Goal: Task Accomplishment & Management: Complete application form

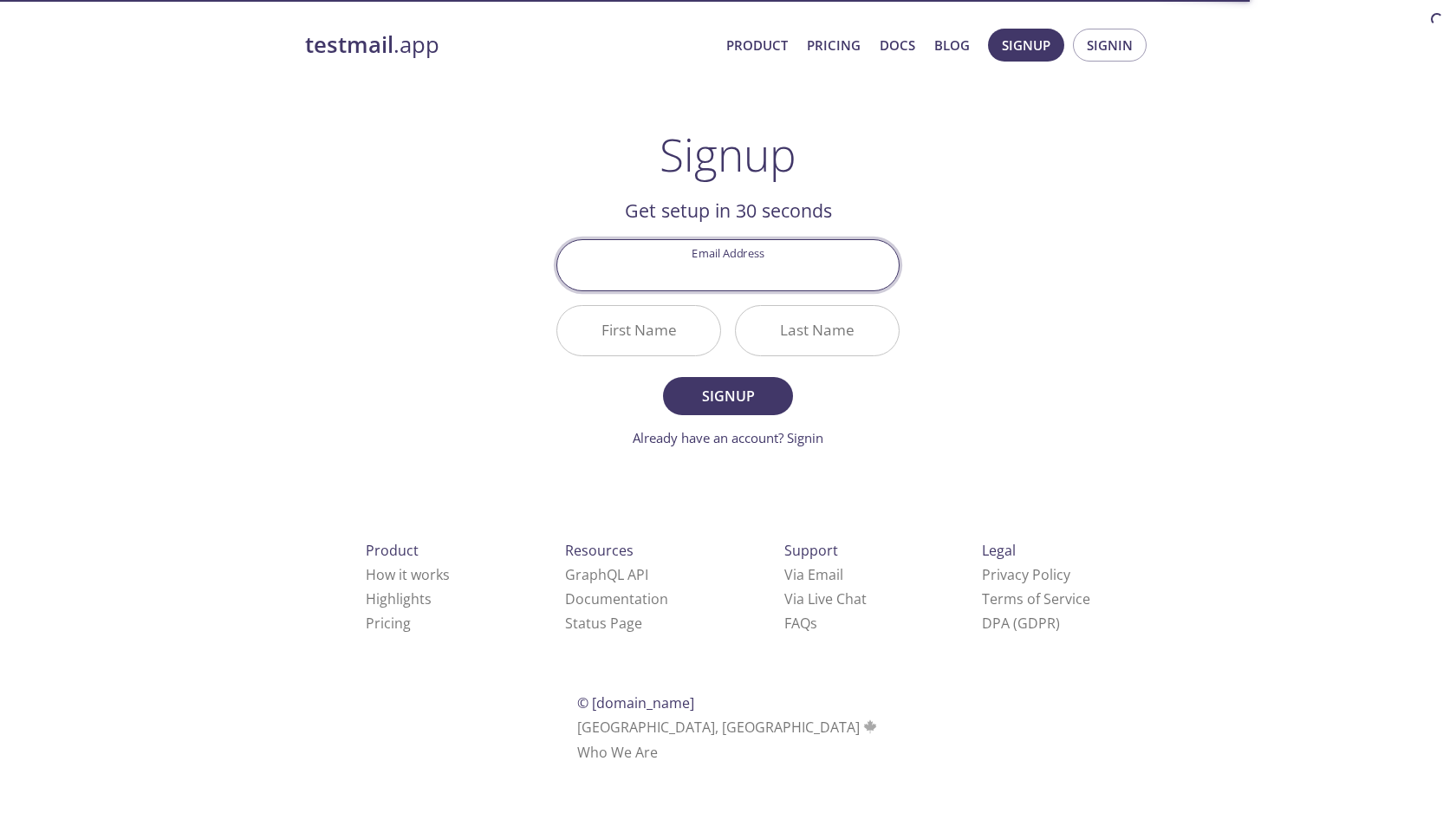
click at [969, 230] on div "testmail .app Product Pricing Docs Blog Signup Signin Signup Get setup in 30 se…" at bounding box center [728, 415] width 888 height 796
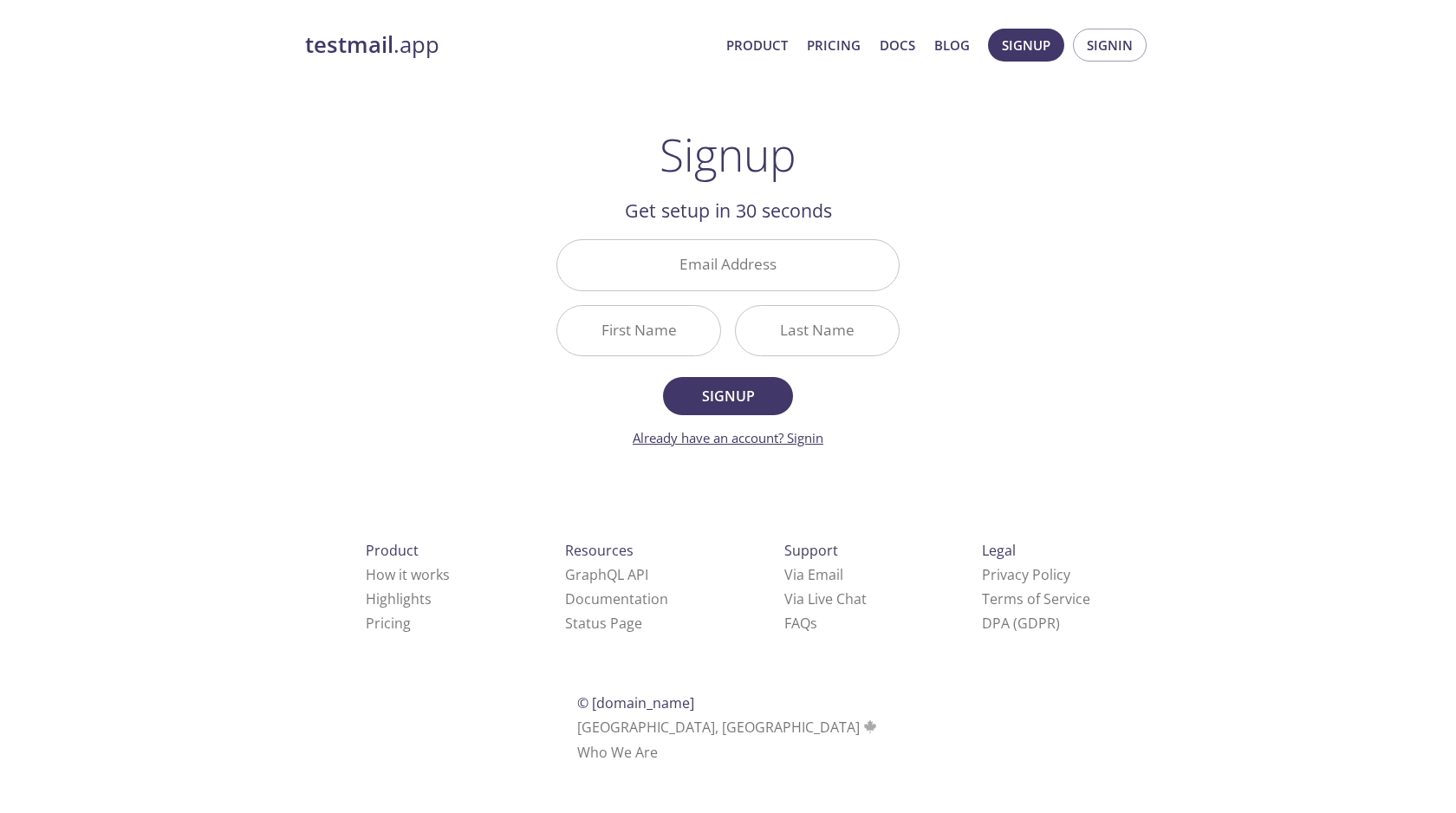
click at [805, 442] on link "Already have an account? Signin" at bounding box center [728, 438] width 190 height 17
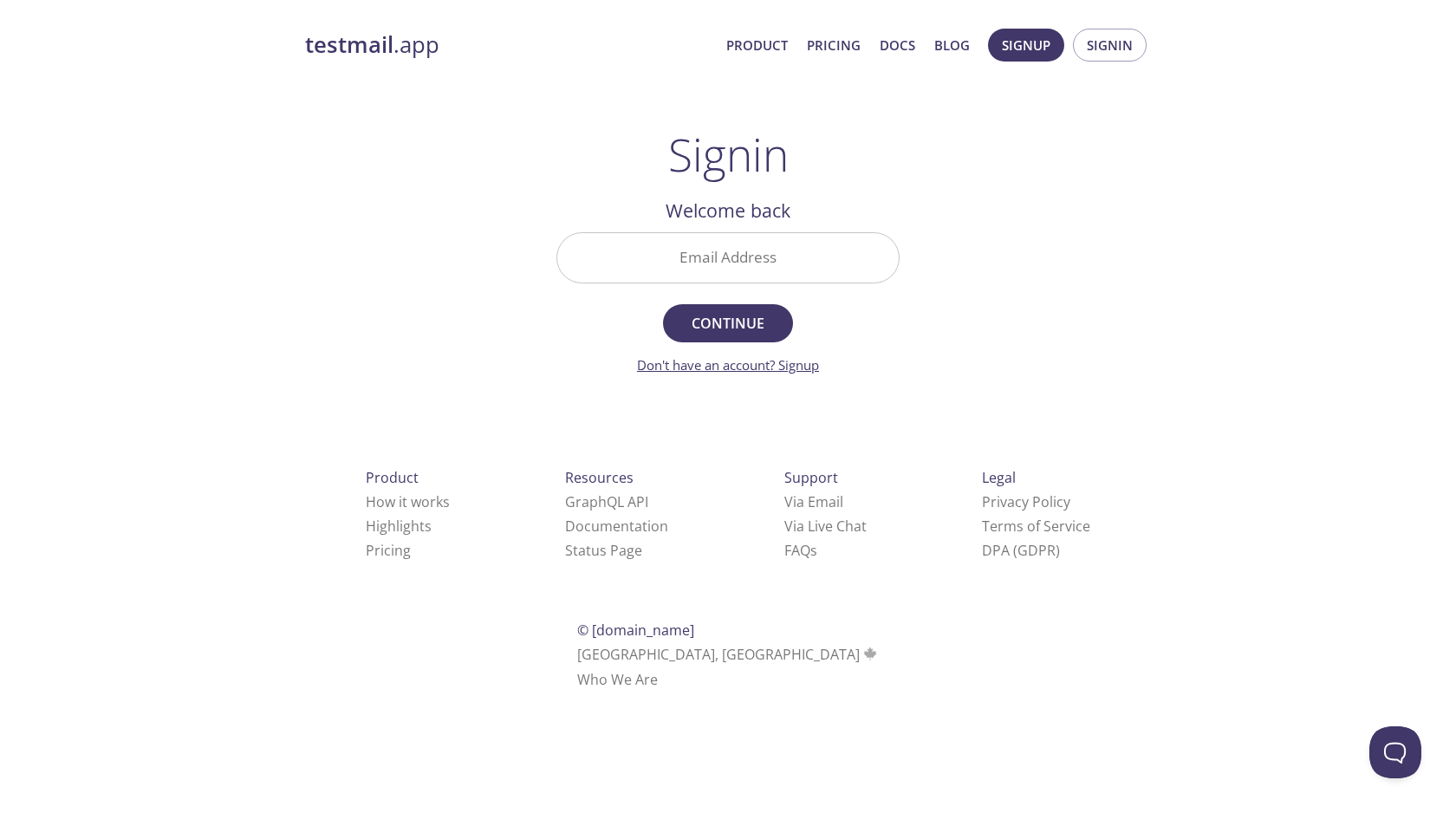
click at [744, 366] on link "Don't have an account? Signup" at bounding box center [728, 365] width 182 height 17
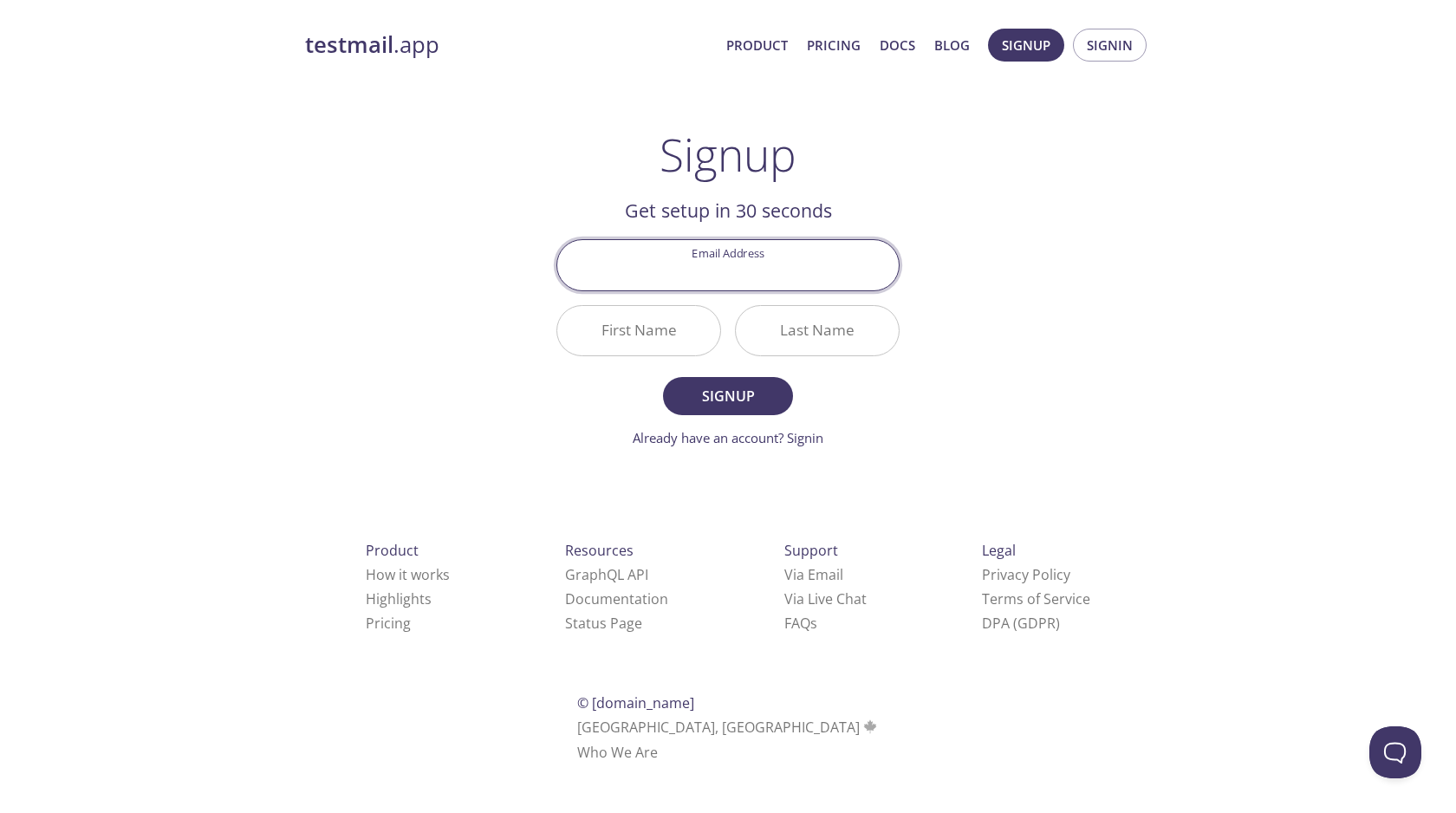
click at [897, 159] on div "Signup Get setup in 30 seconds Email Address First Name Last Name Signup Alread…" at bounding box center [728, 288] width 343 height 320
click at [1045, 34] on span "Signup" at bounding box center [1027, 45] width 49 height 23
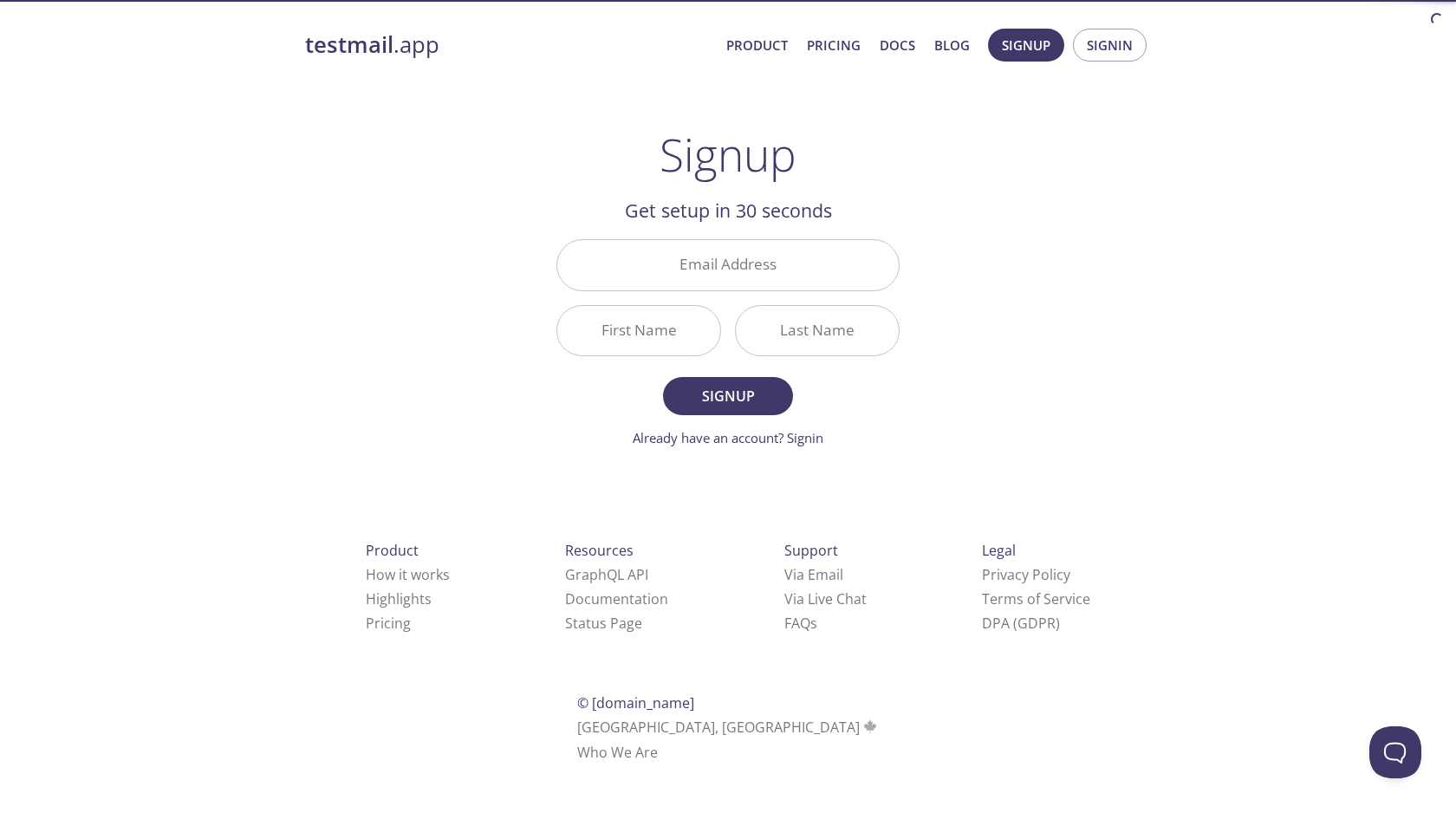
click at [780, 268] on input "Email Address" at bounding box center [728, 265] width 342 height 49
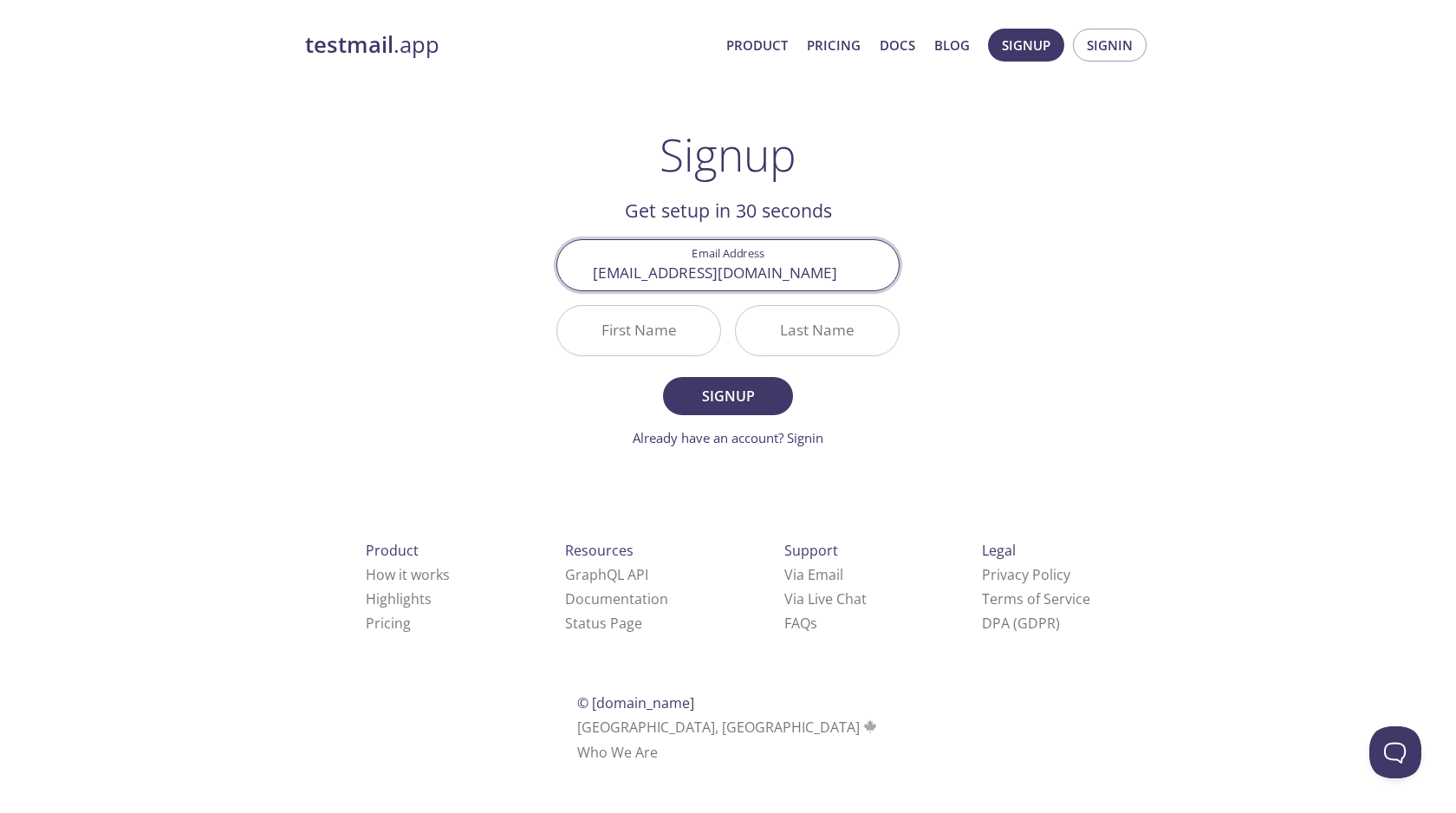
type input "[EMAIL_ADDRESS][DOMAIN_NAME]"
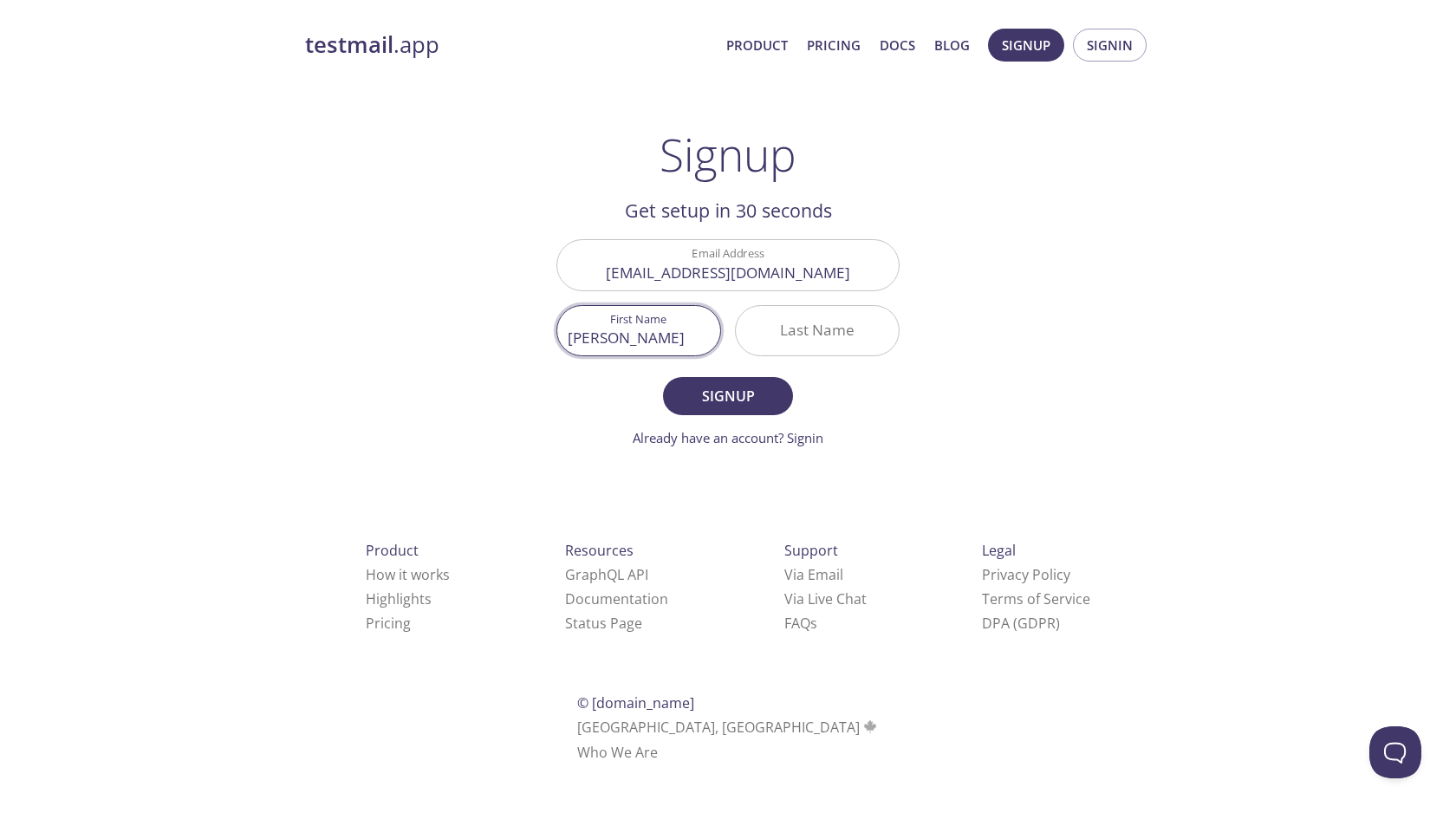
type input "[PERSON_NAME]"
click at [757, 388] on span "Signup" at bounding box center [728, 397] width 92 height 24
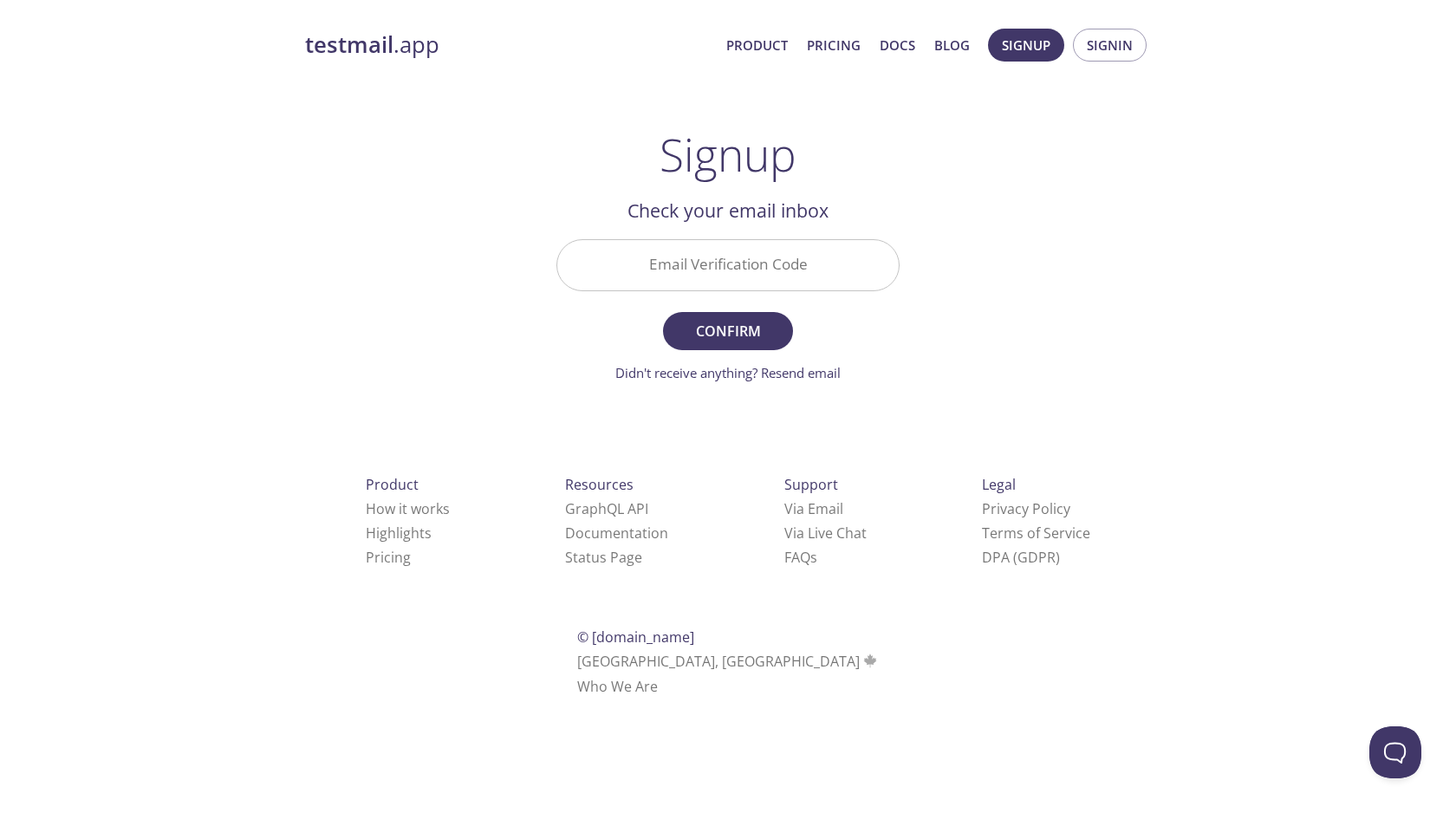
click at [696, 278] on input "Email Verification Code" at bounding box center [728, 265] width 342 height 49
type input "1gzeuad"
click at [744, 330] on span "Confirm" at bounding box center [728, 332] width 92 height 24
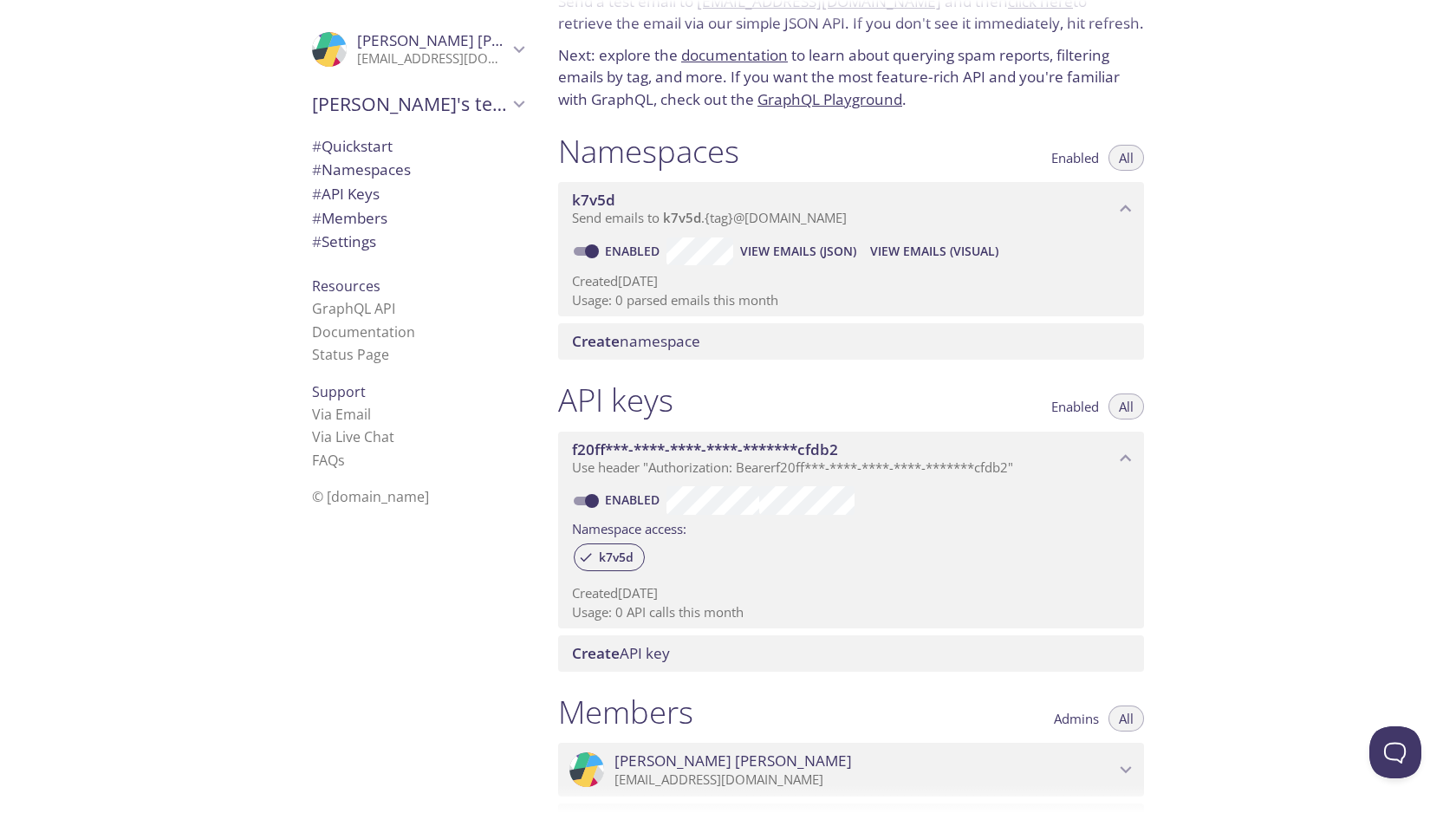
scroll to position [131, 0]
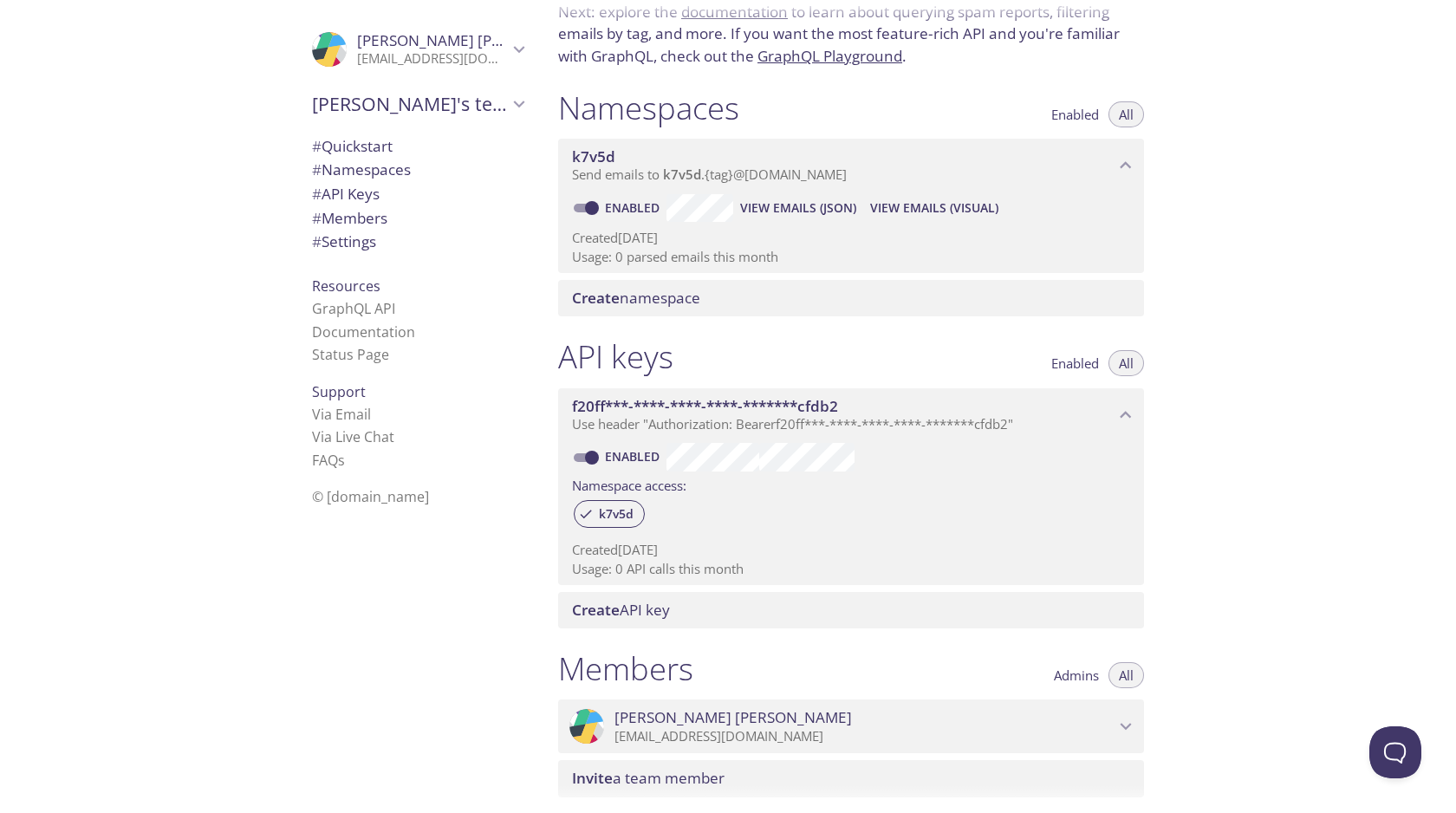
click at [1033, 158] on span "k7v5d" at bounding box center [843, 156] width 542 height 19
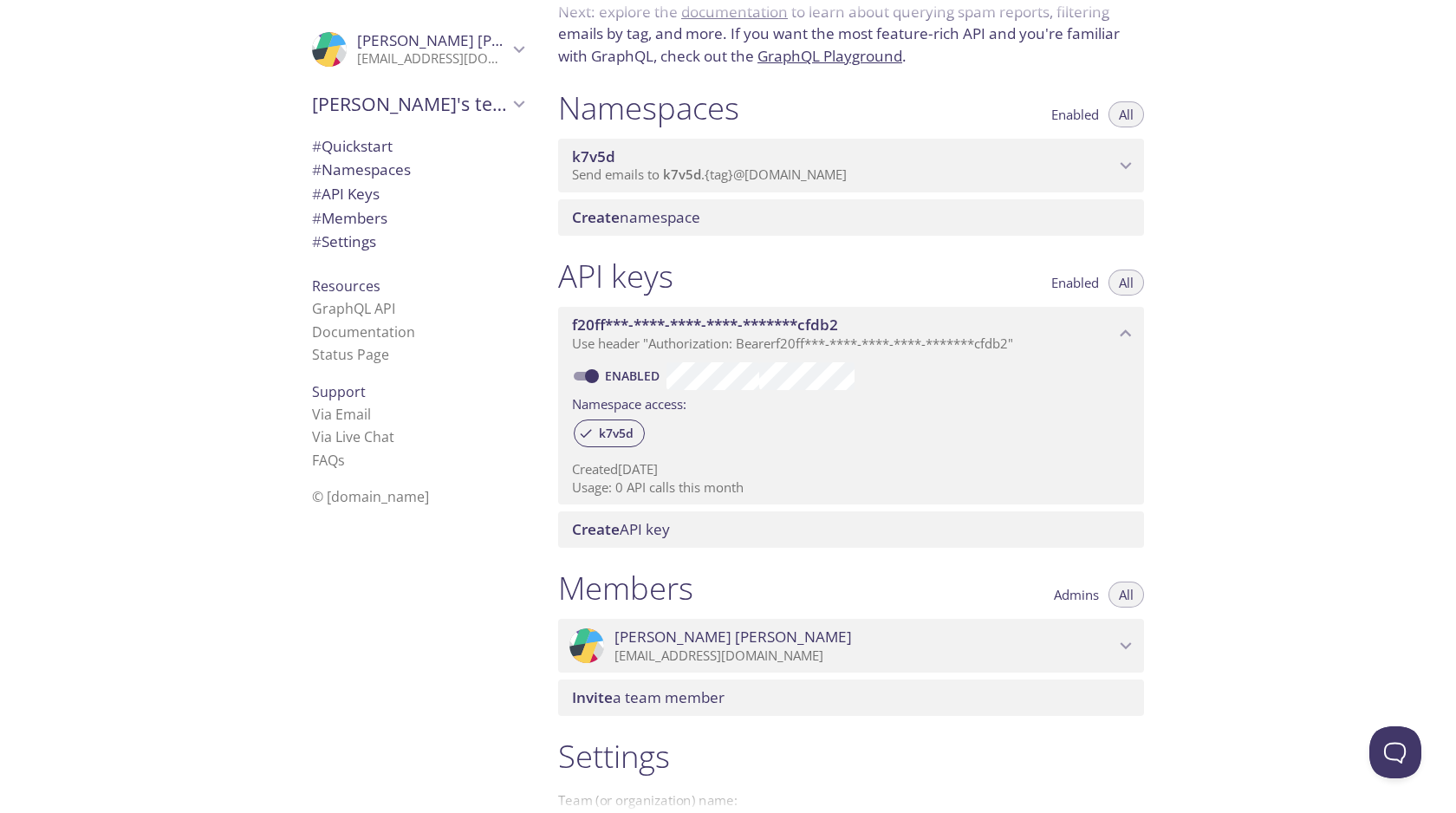
click at [1032, 158] on span "k7v5d" at bounding box center [843, 156] width 542 height 19
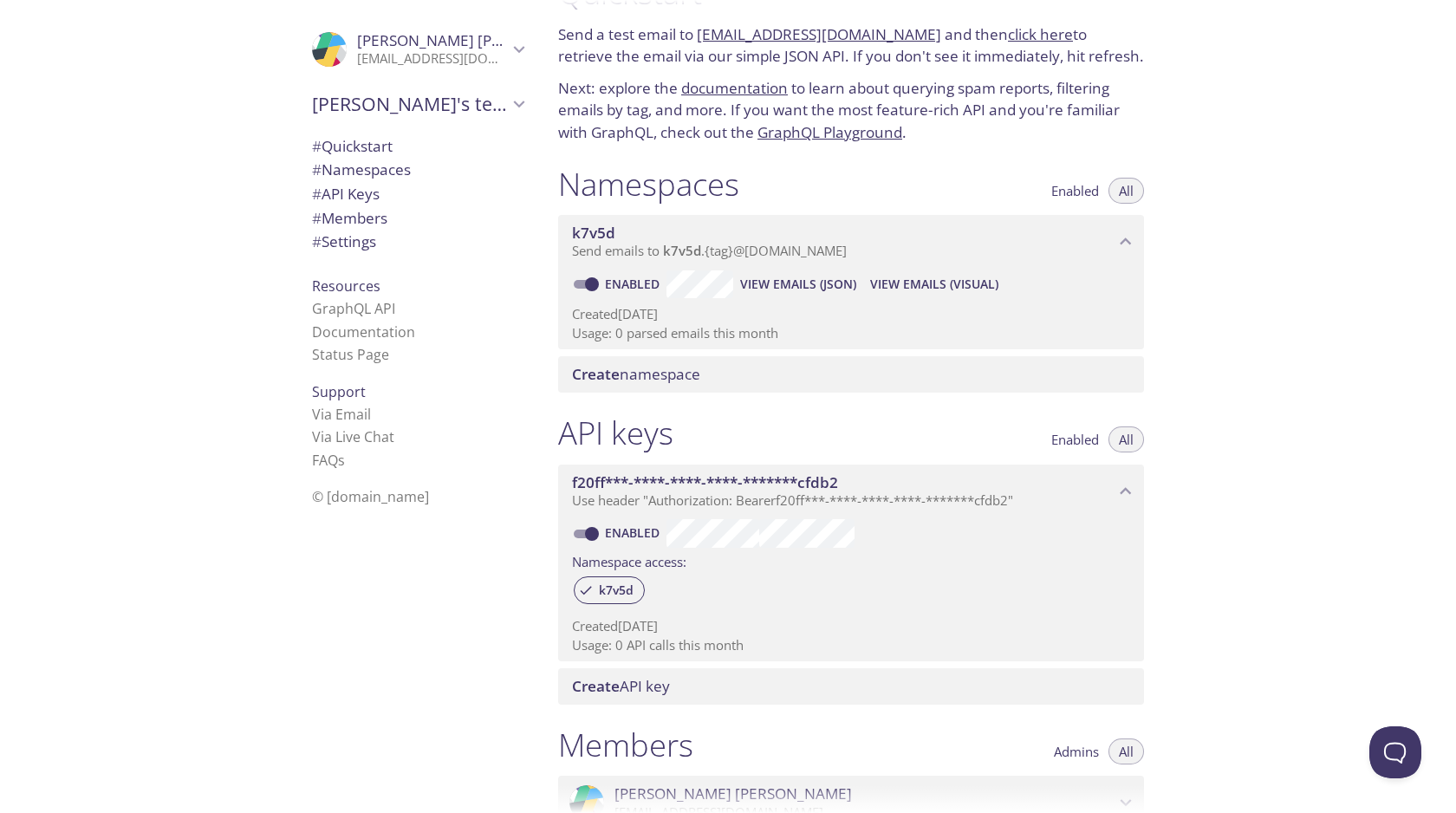
scroll to position [0, 0]
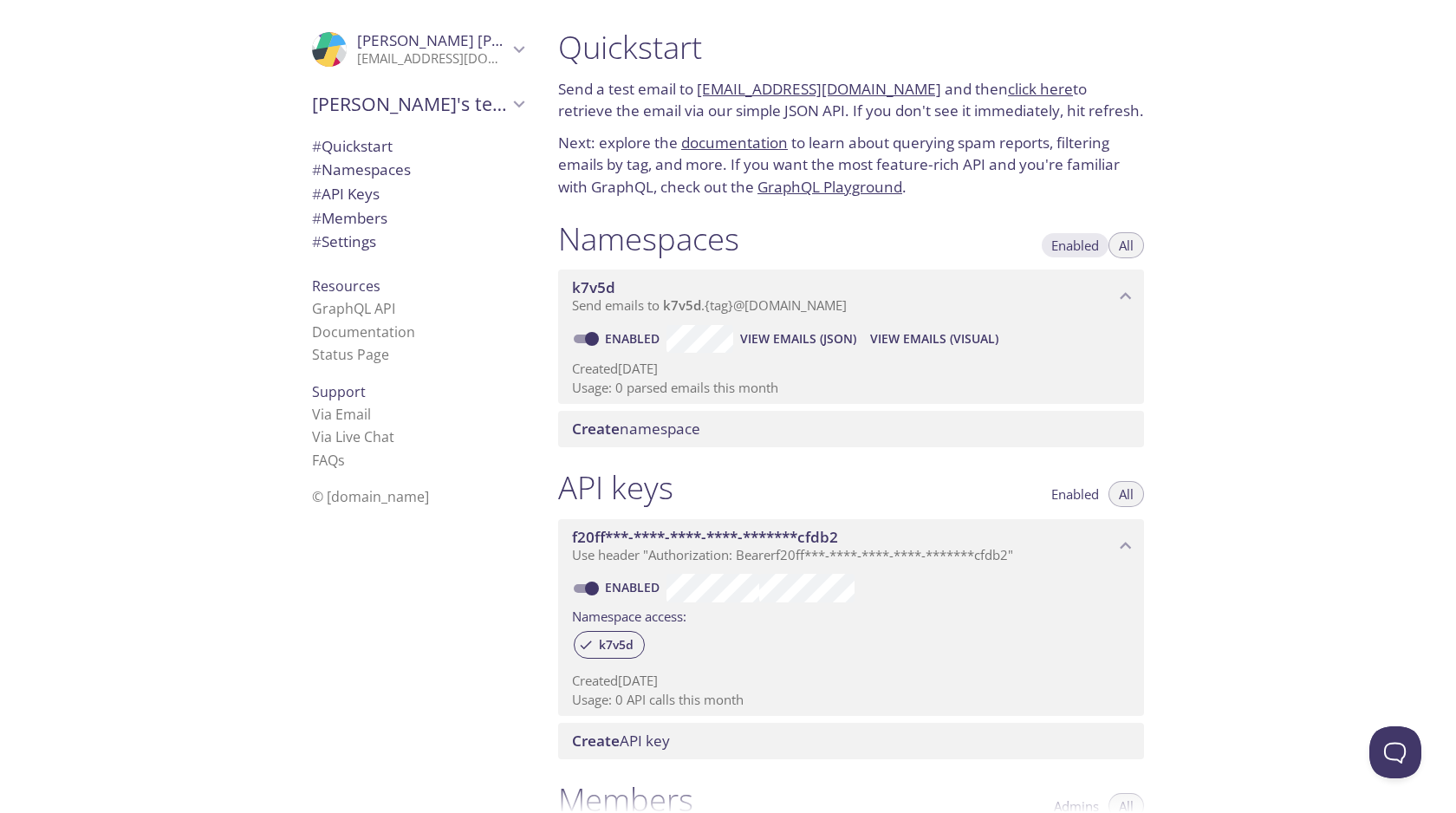
click at [1073, 254] on button "Enabled" at bounding box center [1075, 246] width 69 height 26
click at [1124, 245] on span "All" at bounding box center [1126, 245] width 15 height 0
click at [716, 143] on link "documentation" at bounding box center [734, 142] width 106 height 20
click at [372, 147] on span "# Quickstart" at bounding box center [352, 146] width 81 height 20
click at [344, 138] on span "# Quickstart" at bounding box center [352, 146] width 81 height 20
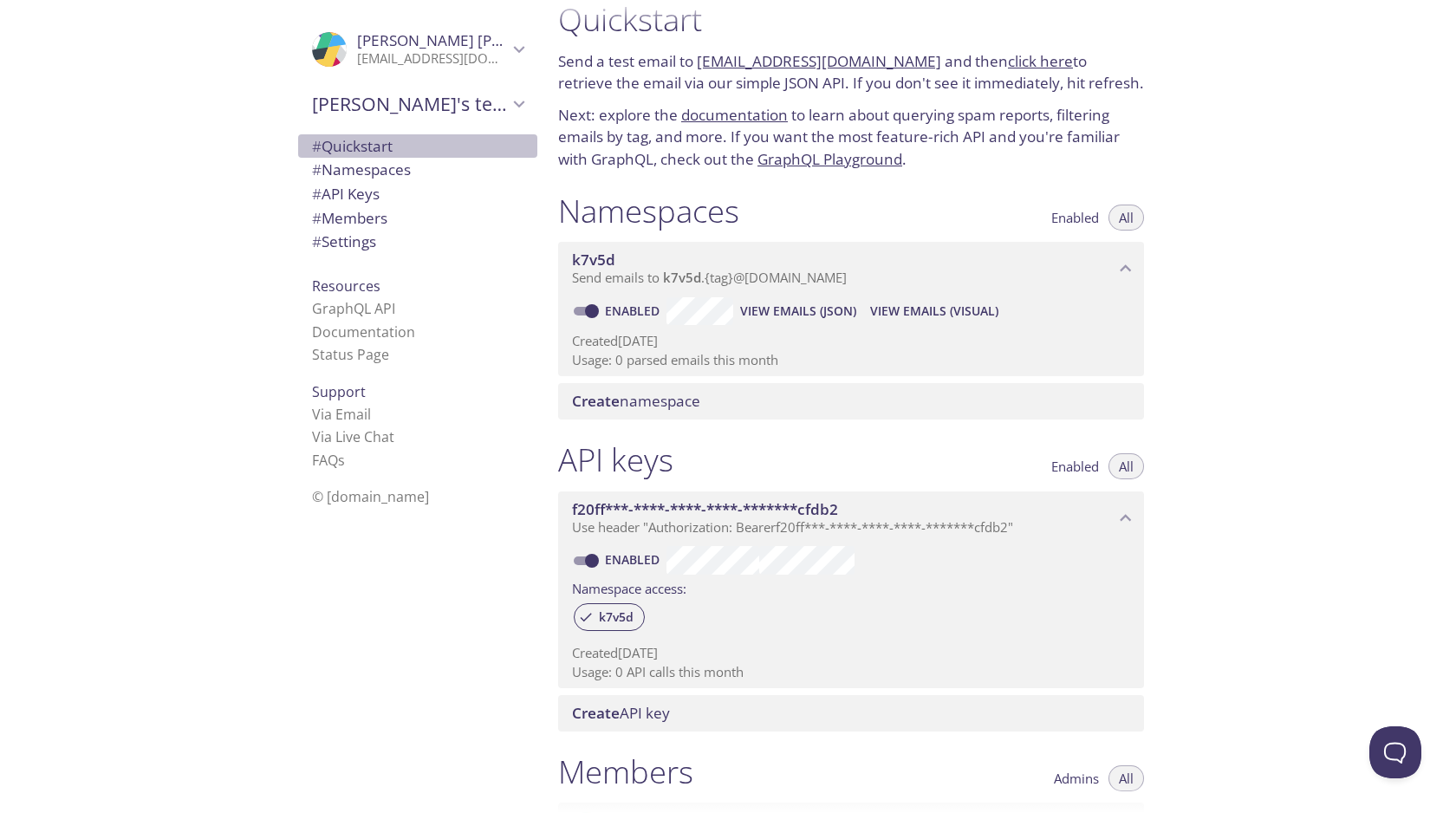
click at [344, 138] on span "# Quickstart" at bounding box center [352, 146] width 81 height 20
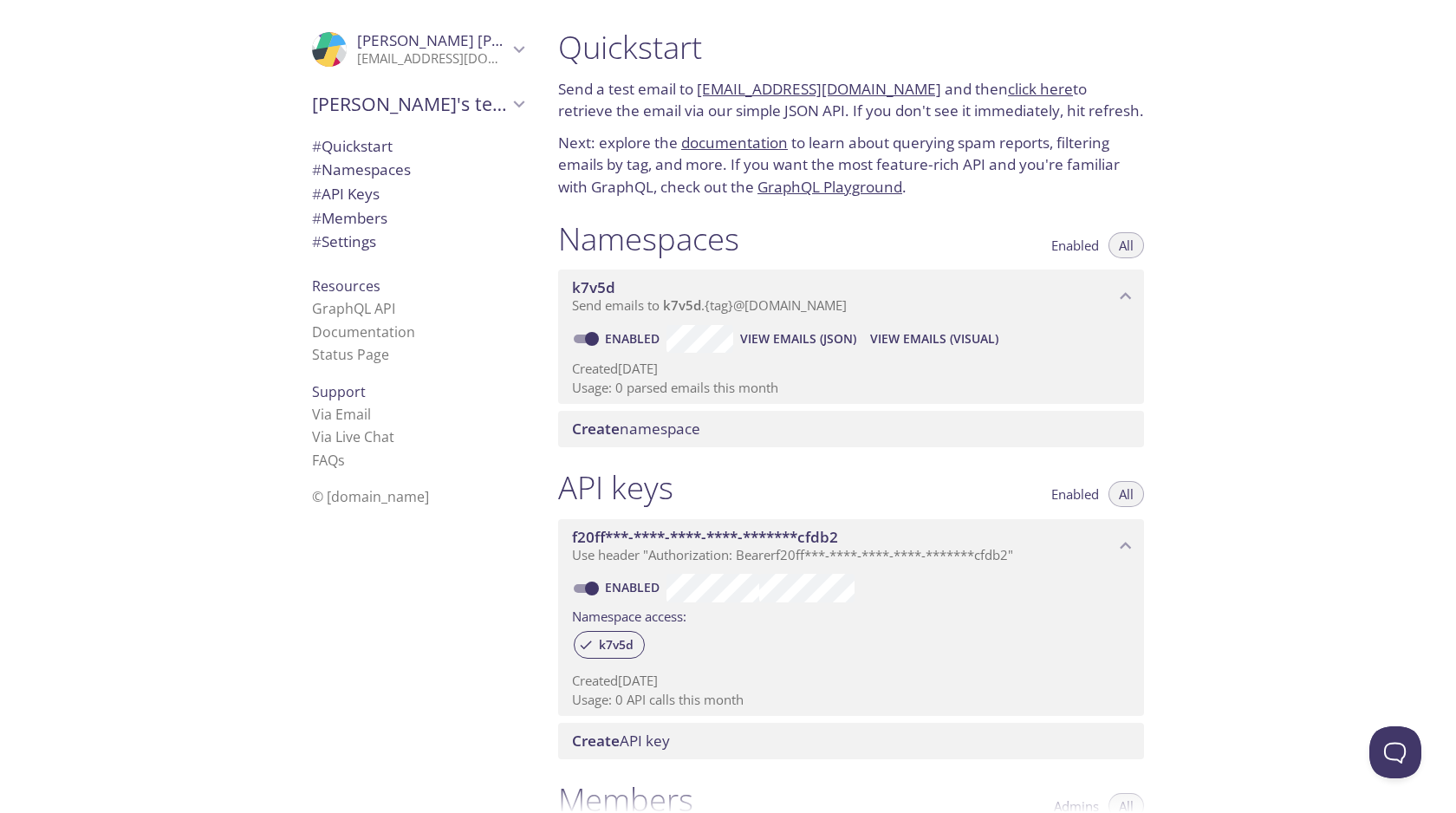
click at [1014, 90] on link "click here" at bounding box center [1040, 89] width 65 height 20
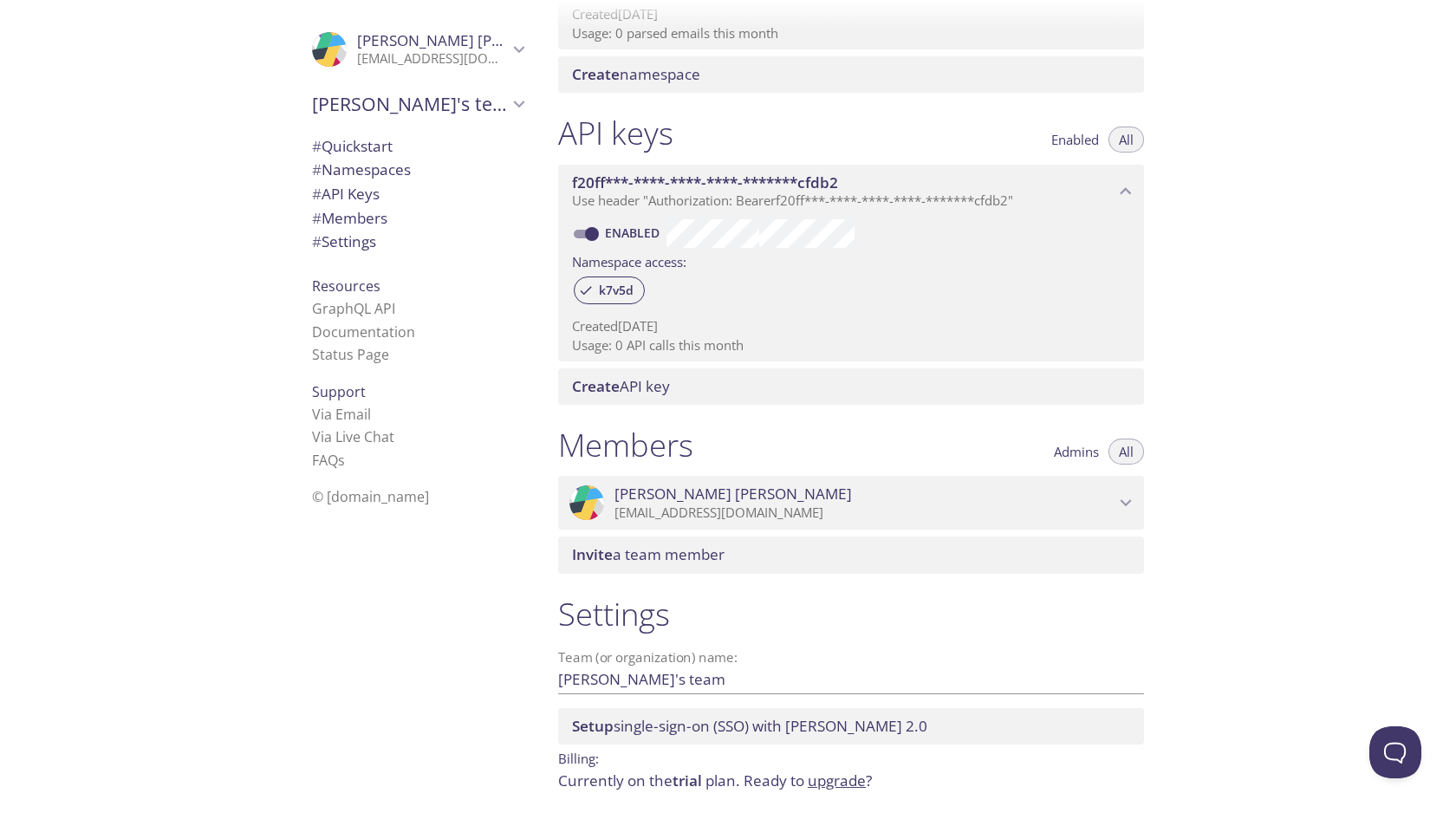
scroll to position [419, 0]
